Goal: Task Accomplishment & Management: Manage account settings

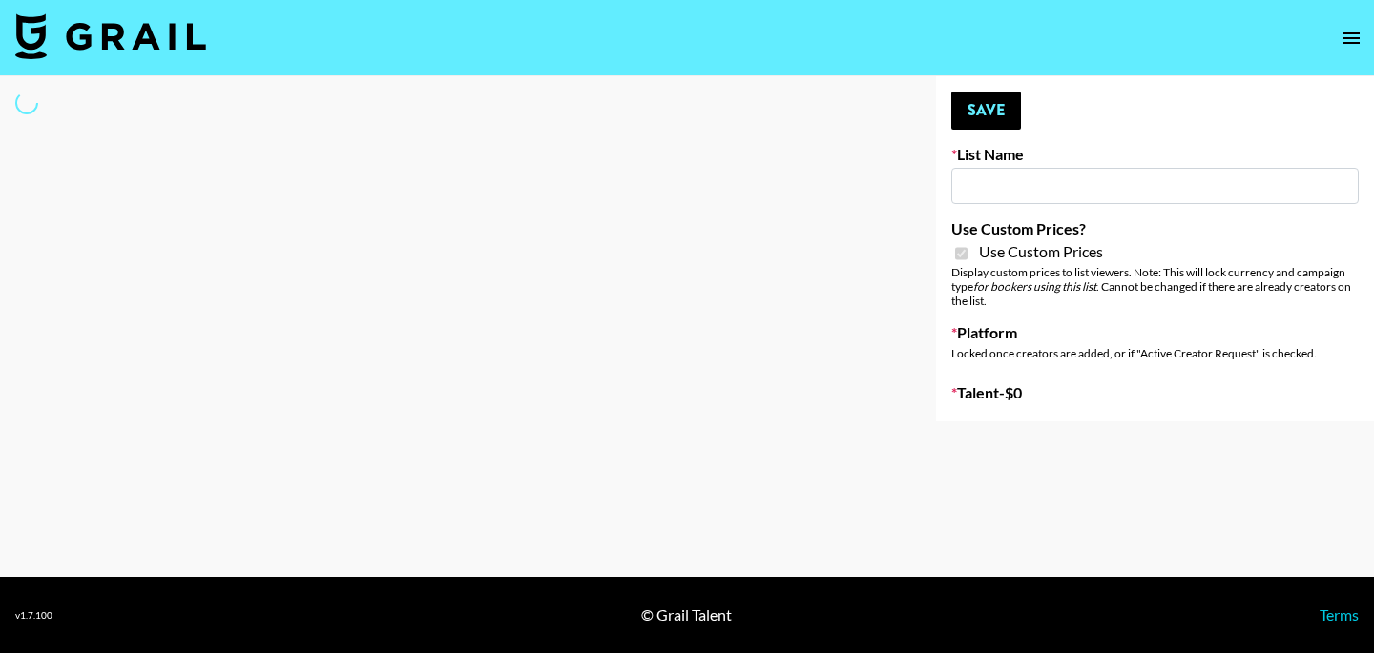
type input "Miniso Sep"
checkbox input "true"
select select "Brand"
type input "Wavytalk ([DATE])"
checkbox input "true"
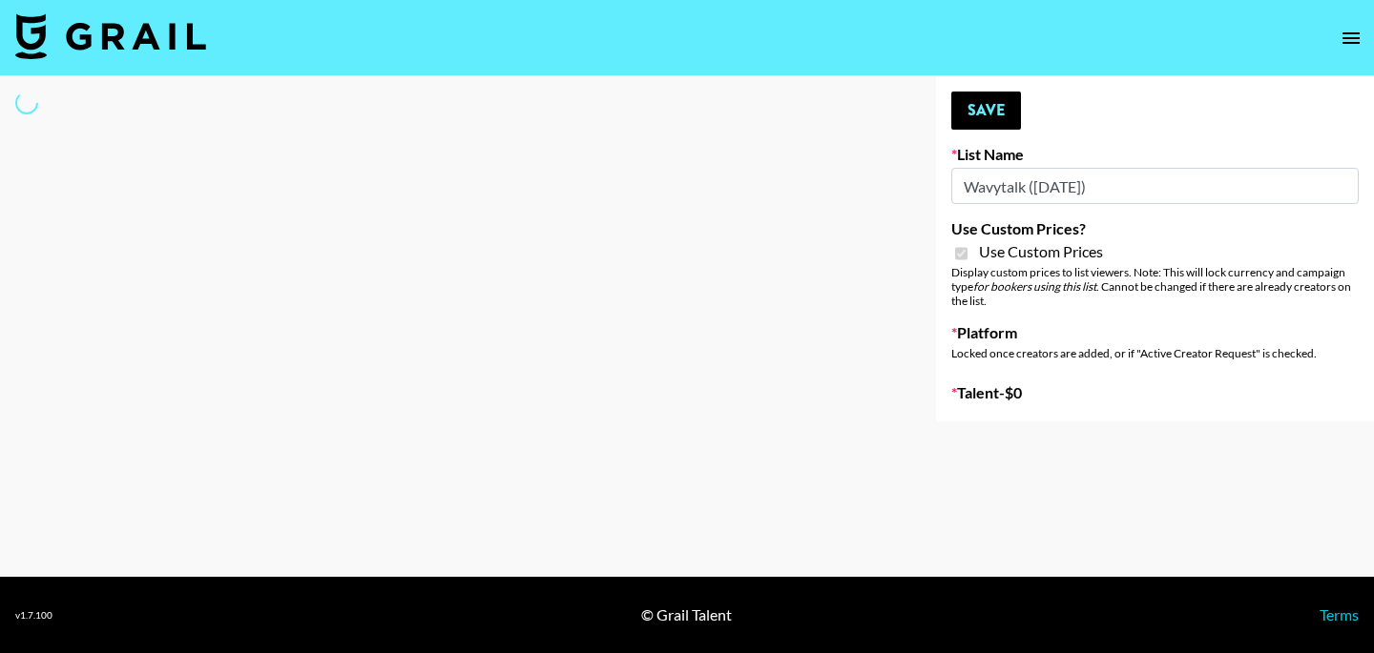
select select "Brand"
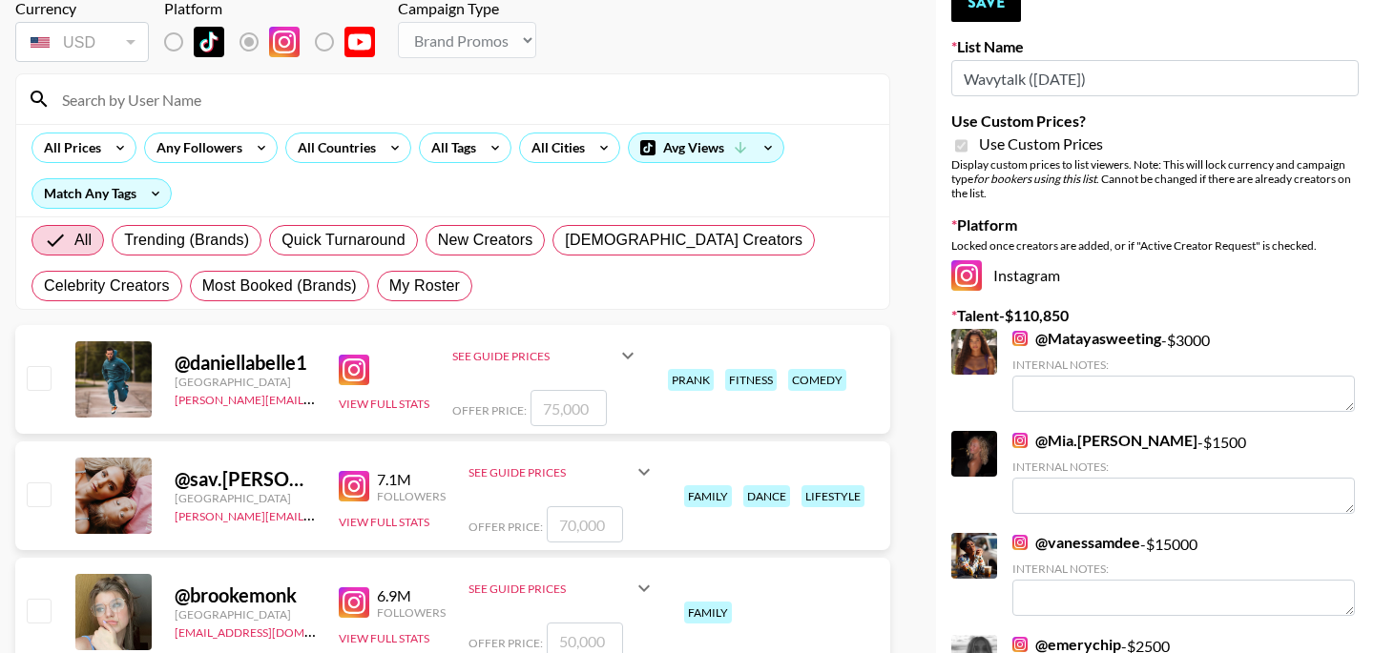
scroll to position [102, 0]
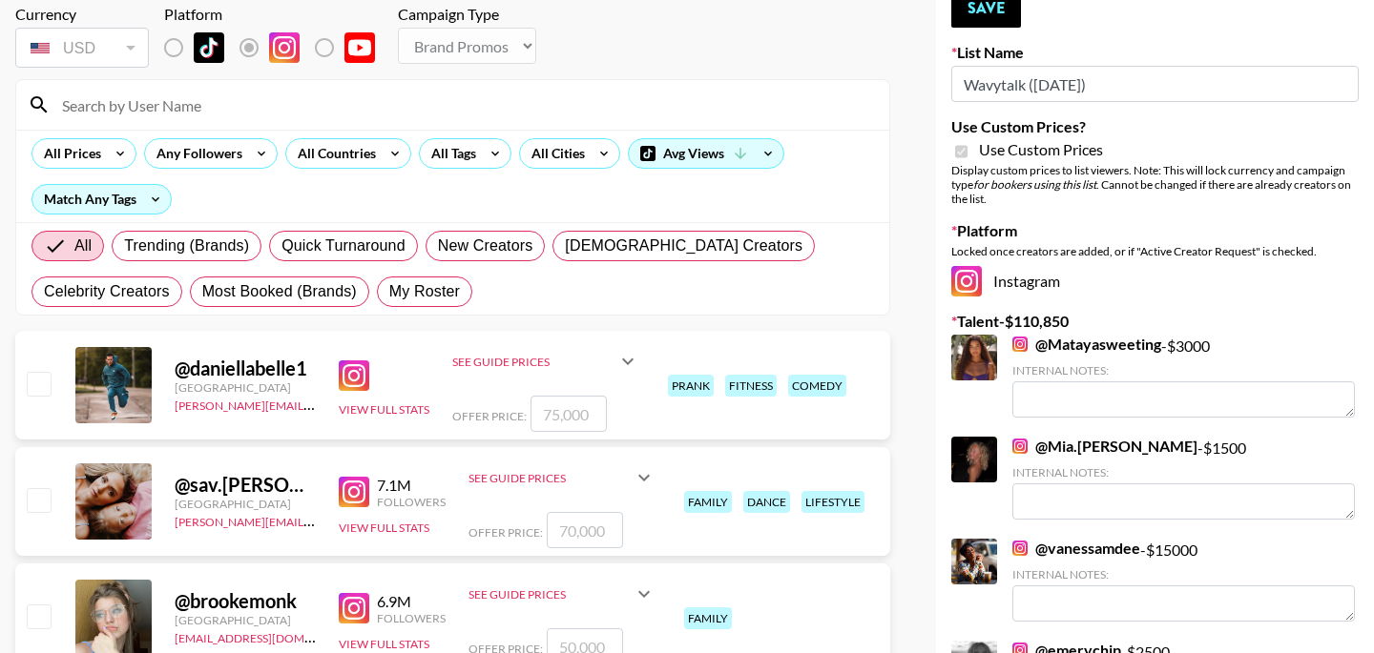
click at [1036, 84] on input "Wavytalk ([DATE])" at bounding box center [1154, 84] width 407 height 36
click at [1122, 83] on input "Wavytalk ([DATE])" at bounding box center [1154, 84] width 407 height 36
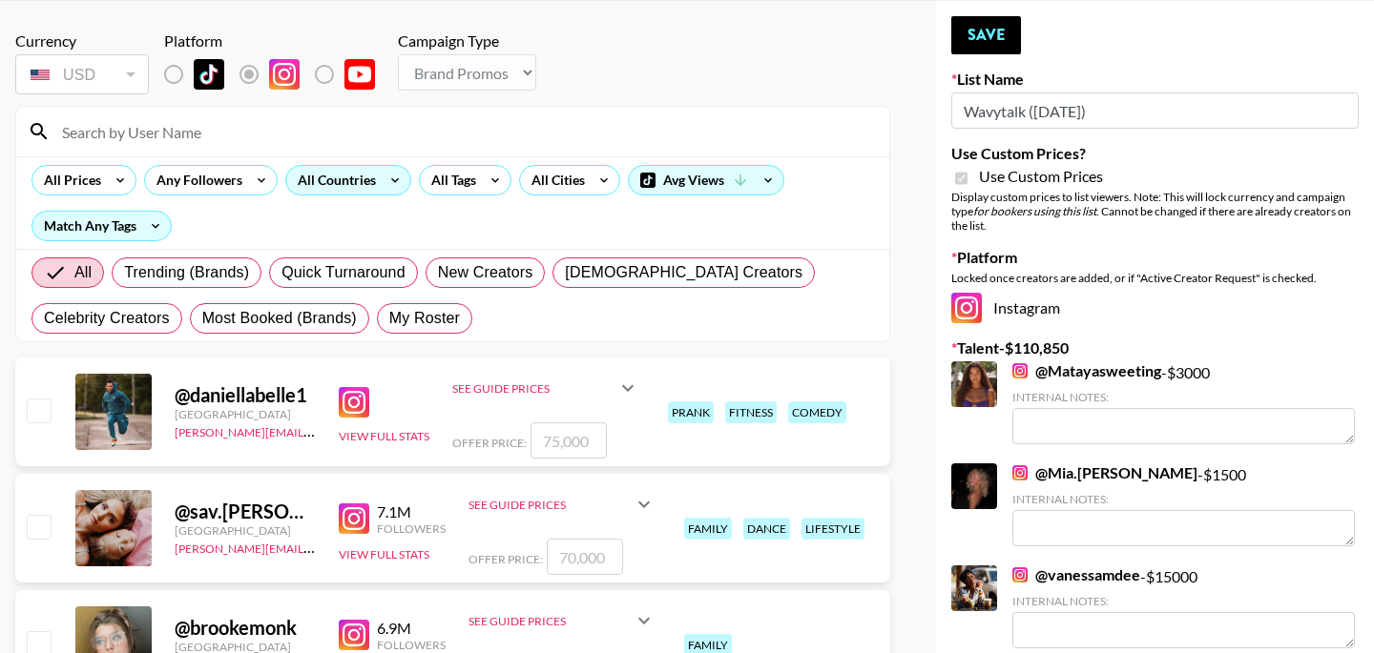
scroll to position [73, 0]
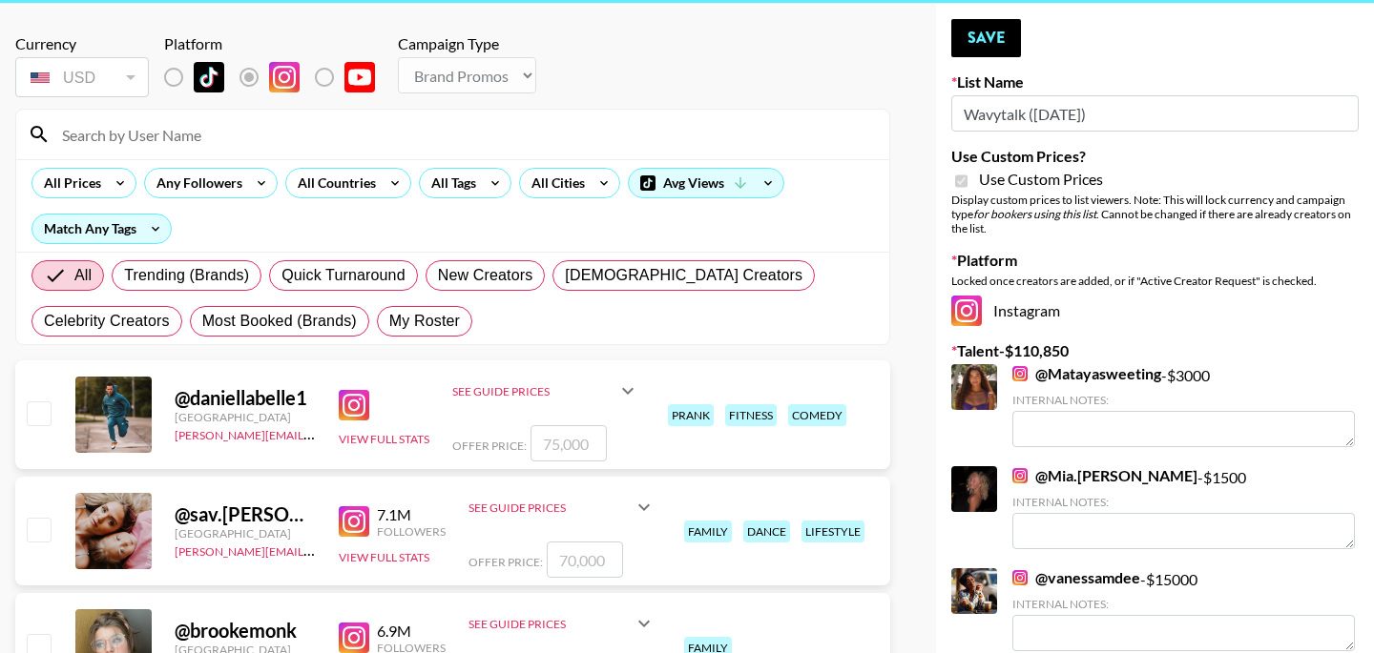
click at [292, 130] on input at bounding box center [464, 134] width 827 height 31
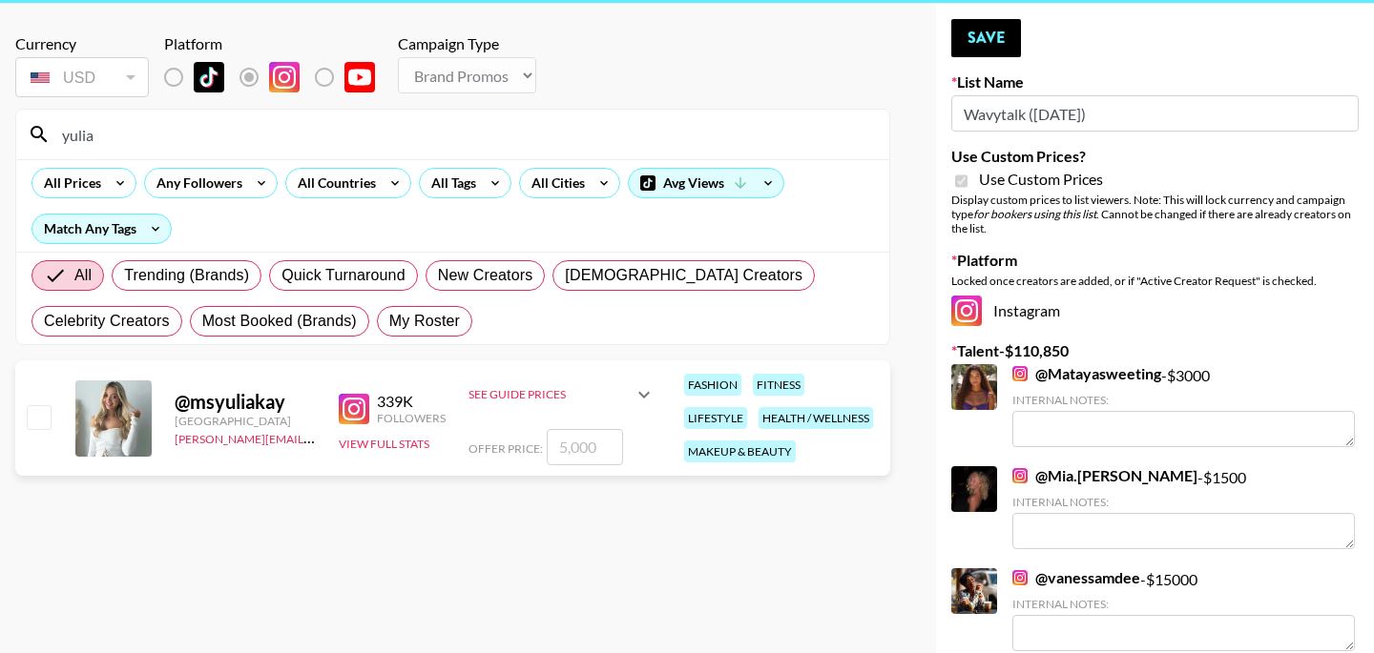
type input "yulia"
click at [621, 416] on div "See Guide Prices" at bounding box center [561, 395] width 187 height 46
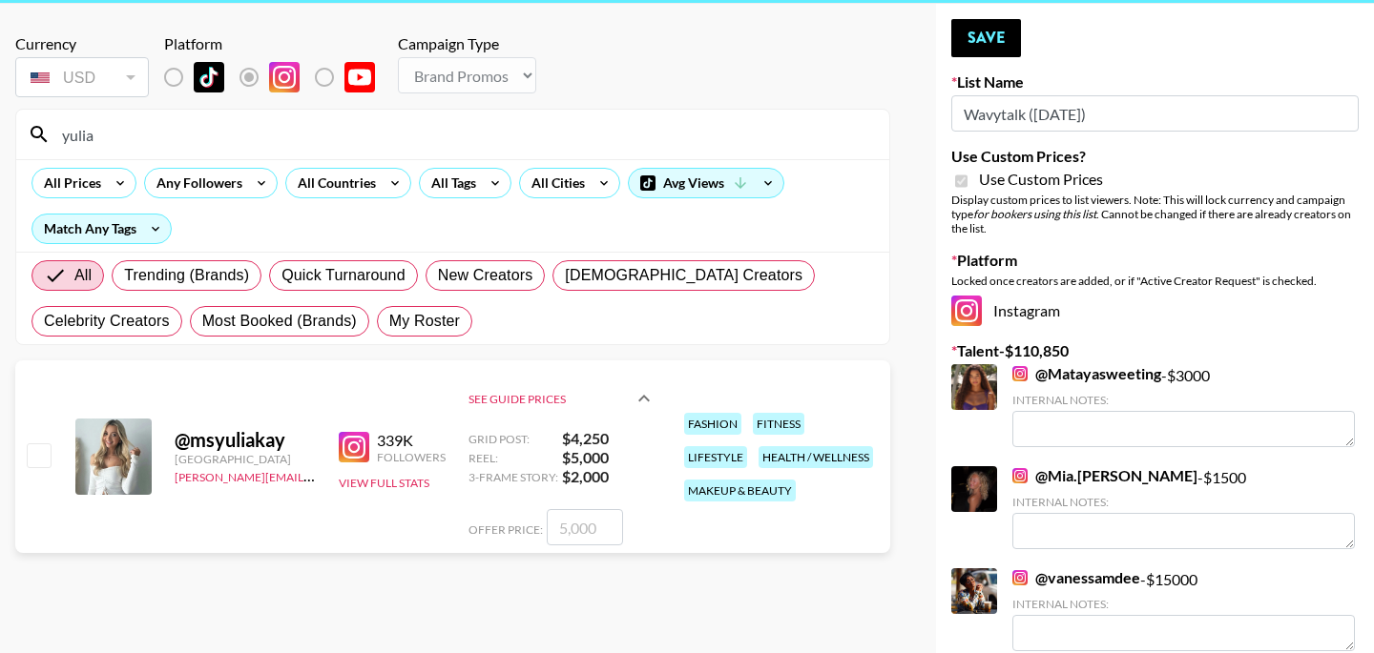
click at [645, 400] on icon at bounding box center [643, 398] width 23 height 23
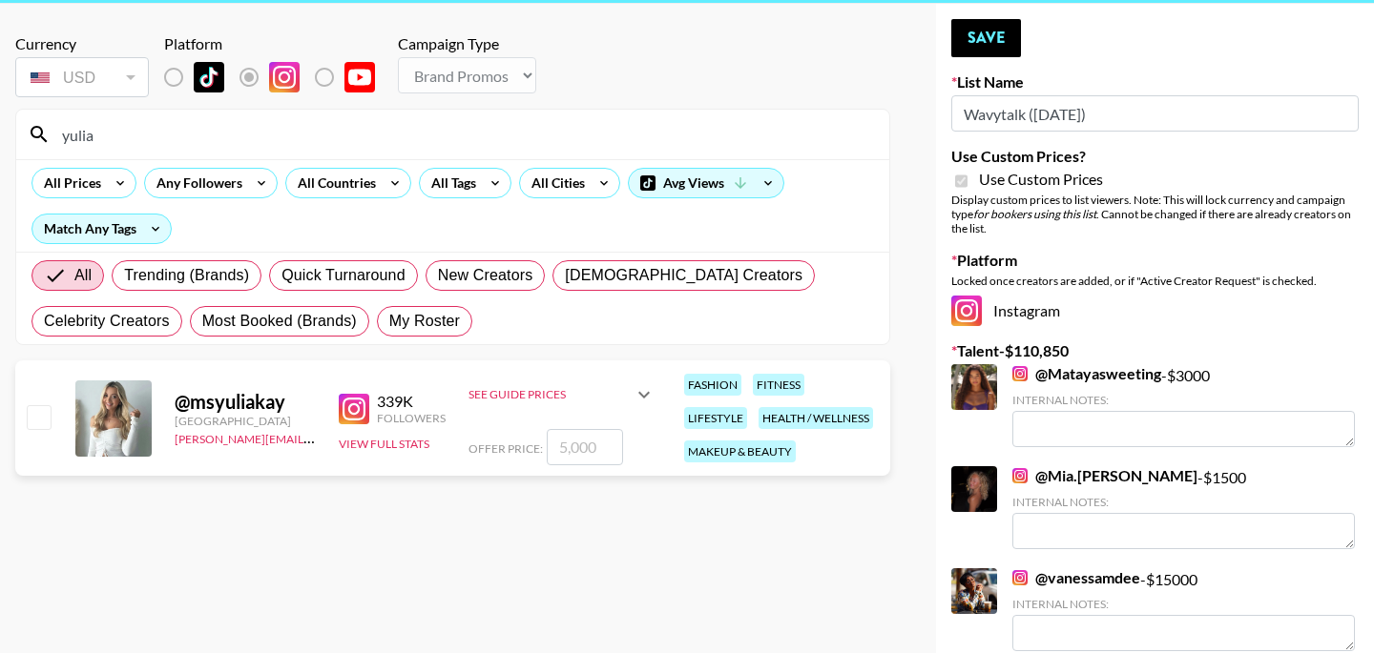
click at [32, 417] on input "checkbox" at bounding box center [38, 416] width 23 height 23
checkbox input "true"
type input "5000"
click at [32, 417] on input "checkbox" at bounding box center [38, 416] width 23 height 23
checkbox input "false"
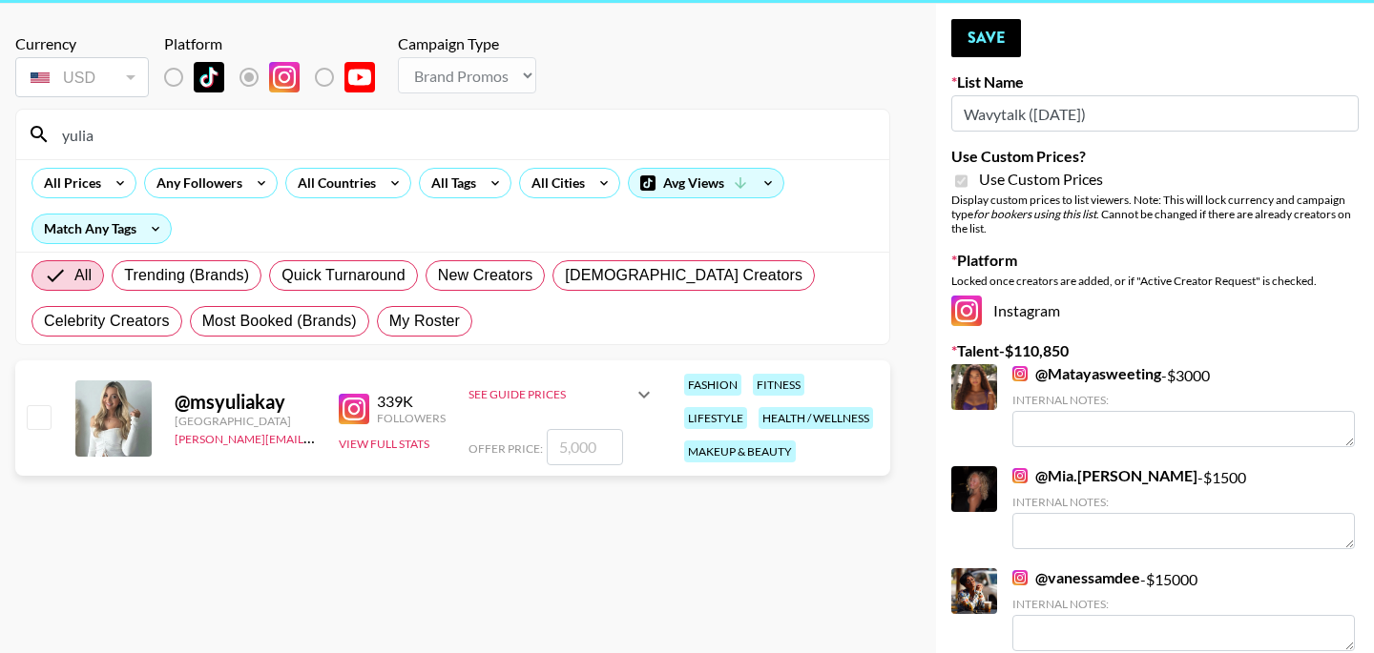
click at [32, 417] on input "checkbox" at bounding box center [38, 416] width 23 height 23
checkbox input "true"
type input "5000"
click at [669, 135] on input "yulia" at bounding box center [464, 134] width 827 height 31
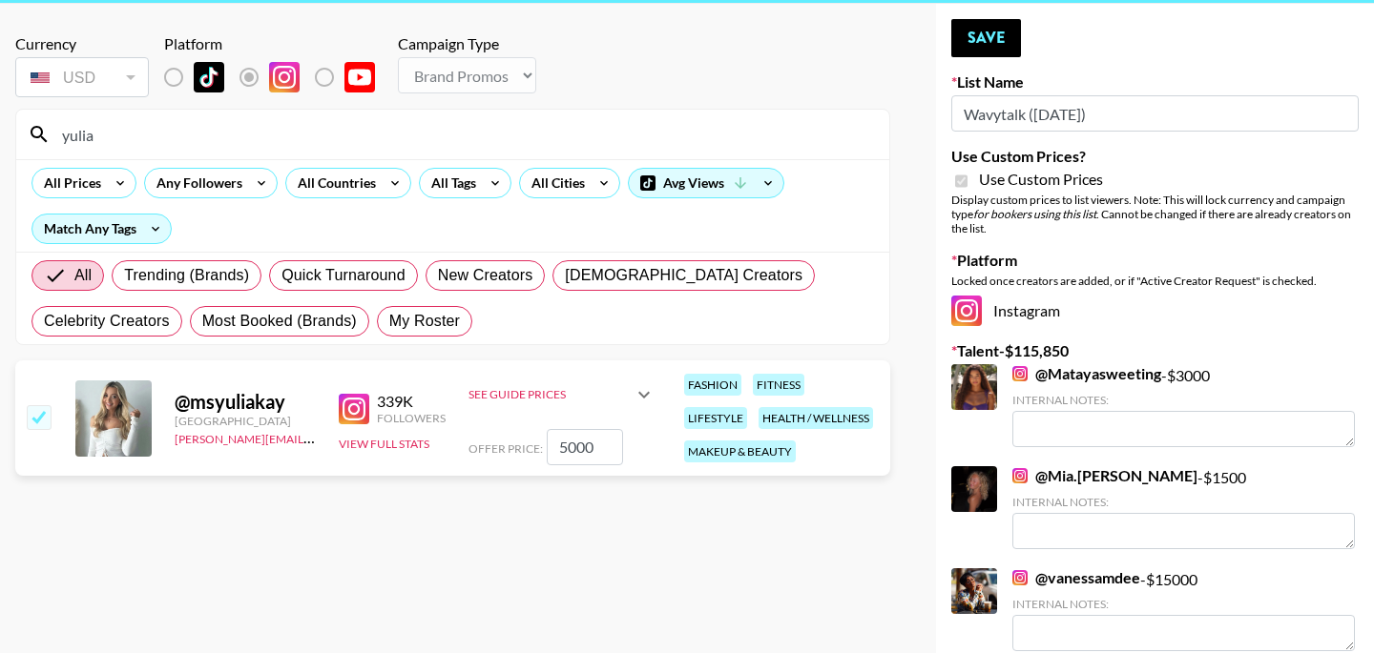
click at [669, 135] on input "yulia" at bounding box center [464, 134] width 827 height 31
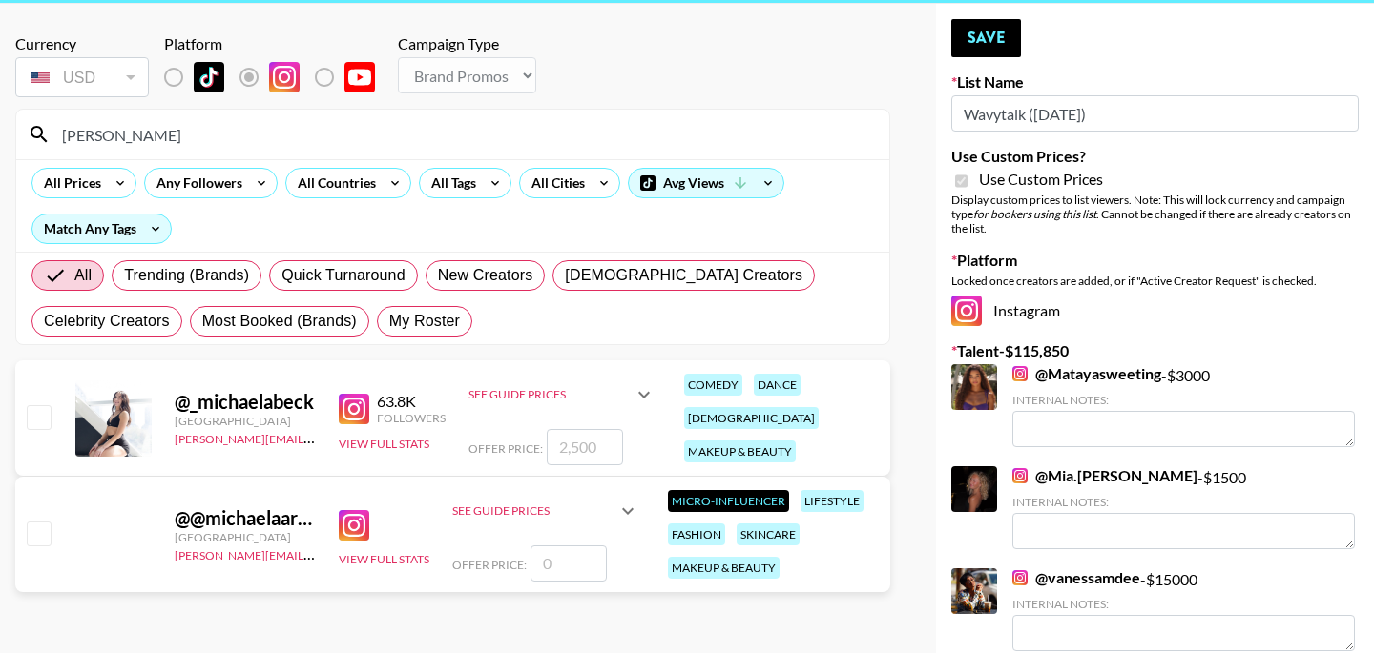
type input "[PERSON_NAME]"
click at [36, 414] on input "checkbox" at bounding box center [38, 416] width 23 height 23
checkbox input "true"
type input "2500"
click at [985, 37] on button "Save" at bounding box center [986, 38] width 70 height 38
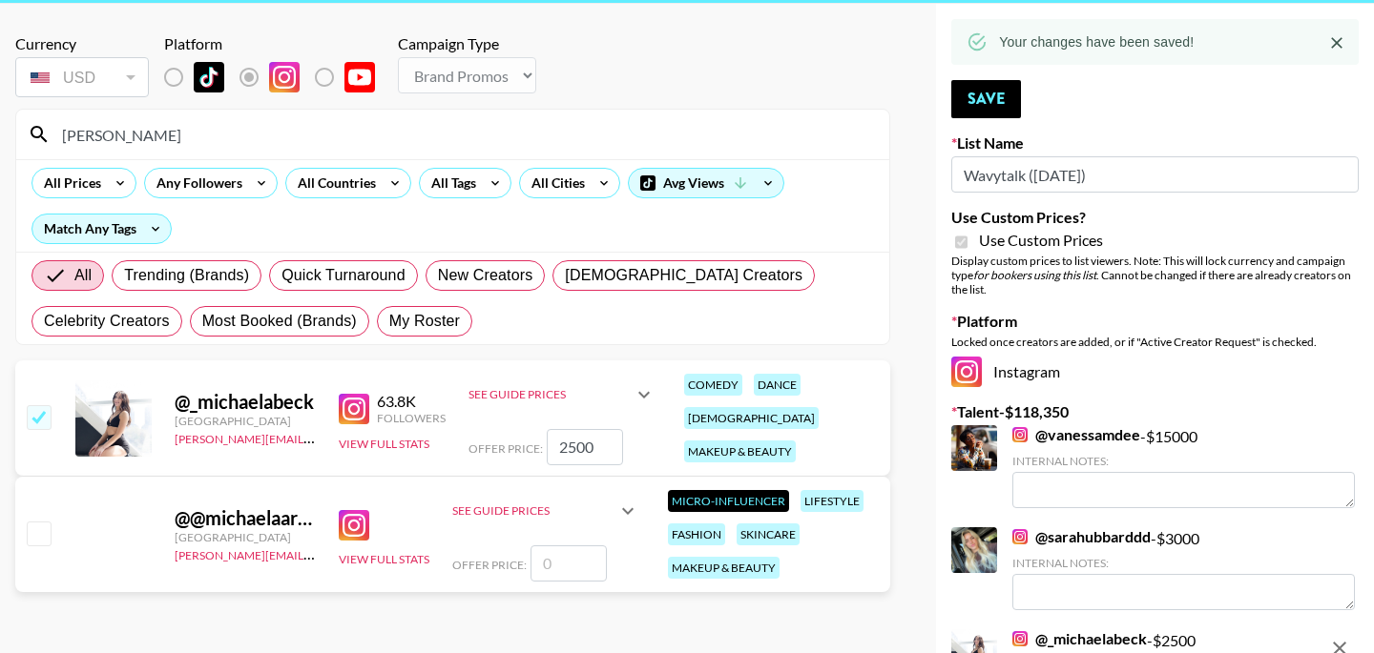
click at [614, 141] on input "[PERSON_NAME]" at bounding box center [464, 134] width 827 height 31
click at [442, 141] on input "[PERSON_NAME]" at bounding box center [464, 134] width 827 height 31
